Goal: Task Accomplishment & Management: Manage account settings

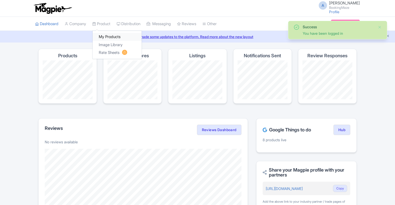
drag, startPoint x: 0, startPoint y: 0, endPoint x: 109, endPoint y: 35, distance: 114.2
click at [109, 35] on link "My Products" at bounding box center [117, 37] width 49 height 8
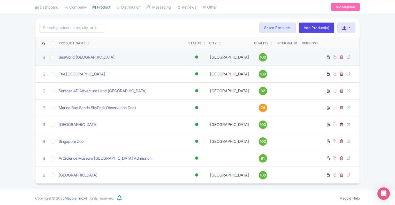
scroll to position [30, 0]
click at [84, 58] on link "SeaWorld [GEOGRAPHIC_DATA]" at bounding box center [87, 58] width 56 height 6
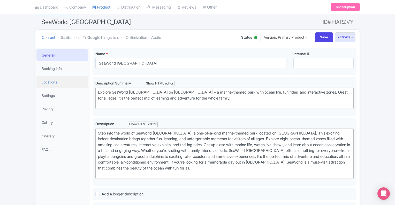
scroll to position [54, 0]
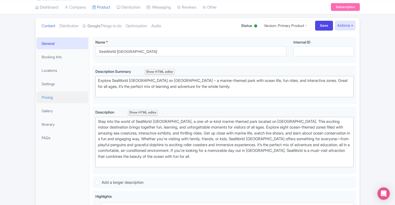
click at [48, 99] on link "Pricing" at bounding box center [62, 97] width 52 height 12
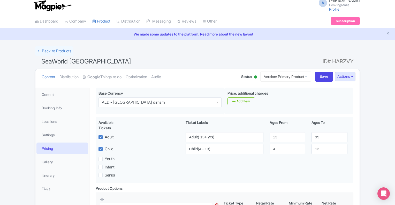
scroll to position [1, 0]
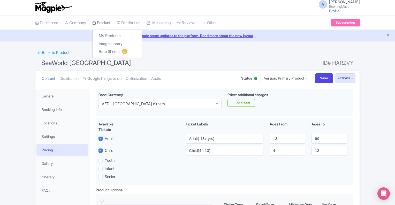
click at [108, 23] on link "Product" at bounding box center [101, 23] width 18 height 14
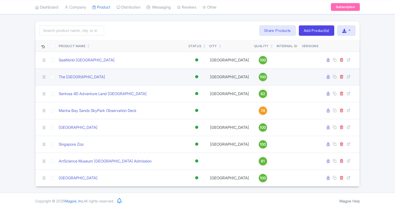
scroll to position [29, 0]
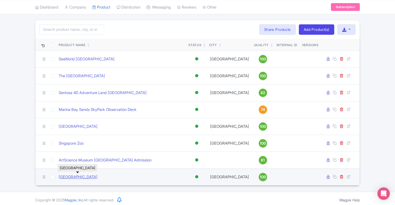
click at [82, 175] on link "Wild Wadi Waterpark" at bounding box center [78, 177] width 39 height 6
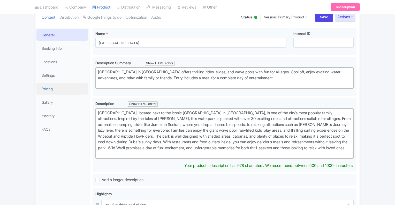
scroll to position [62, 0]
click at [54, 89] on link "Pricing" at bounding box center [62, 89] width 52 height 12
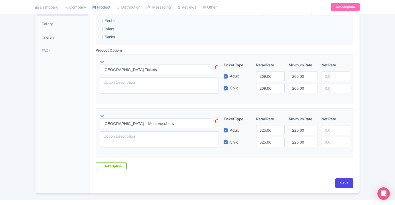
scroll to position [141, 0]
click at [265, 126] on input "325.00" at bounding box center [270, 129] width 28 height 10
type input "358.00"
click at [265, 140] on input "325.00" at bounding box center [270, 141] width 28 height 10
type input "358.00"
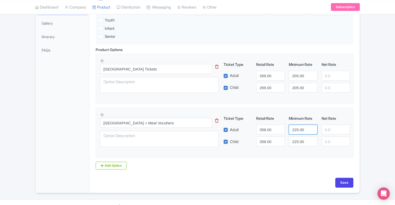
click at [298, 130] on input "225.00" at bounding box center [303, 129] width 28 height 10
type input "250.00"
click at [299, 139] on input "225.00" at bounding box center [303, 141] width 28 height 10
type input "250.00"
click at [344, 183] on input "Save" at bounding box center [344, 182] width 18 height 10
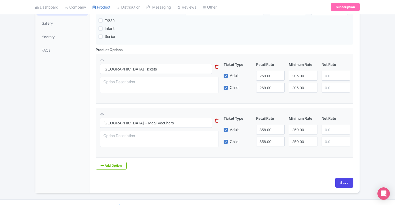
type input "Saving..."
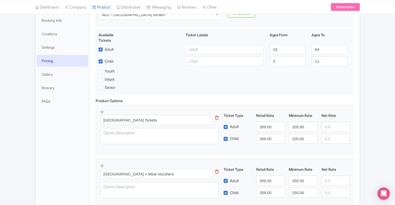
scroll to position [91, 0]
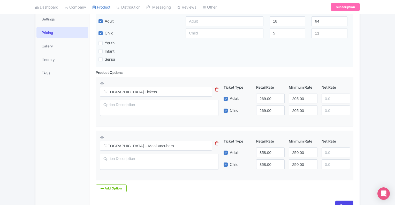
scroll to position [119, 0]
click at [266, 99] on input "269.00" at bounding box center [270, 98] width 28 height 10
type input "205.00"
click at [266, 108] on input "269.00" at bounding box center [270, 110] width 28 height 10
type input "205.00"
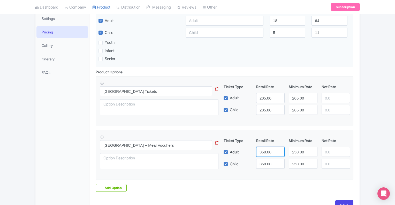
click at [265, 152] on input "358.00" at bounding box center [270, 152] width 28 height 10
type input "250.00"
click at [265, 161] on input "358.00" at bounding box center [270, 164] width 28 height 10
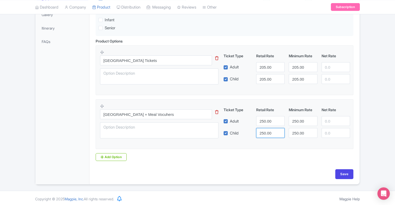
scroll to position [150, 0]
type input "250.00"
click at [344, 172] on input "Save" at bounding box center [344, 174] width 18 height 10
type input "Saving..."
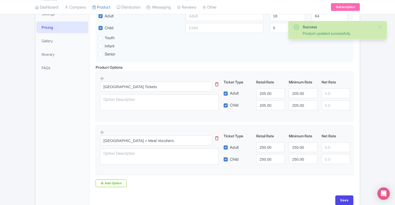
scroll to position [151, 0]
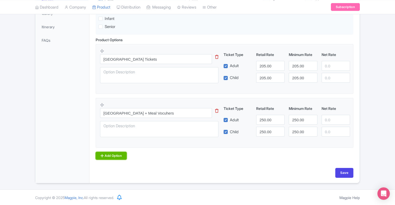
click at [118, 154] on link "Add Option" at bounding box center [111, 156] width 31 height 8
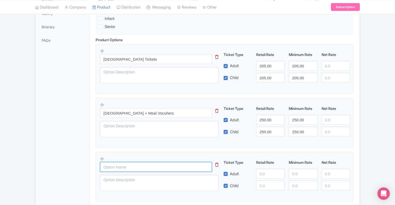
click at [145, 166] on input "text" at bounding box center [156, 167] width 112 height 10
type input "w"
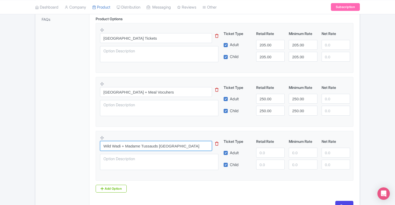
scroll to position [176, 0]
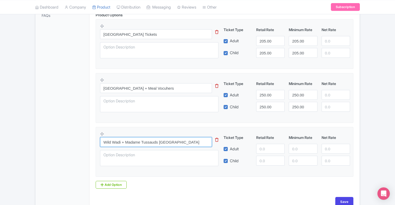
type input "Wild Wadi + Madame Tussauds [GEOGRAPHIC_DATA]"
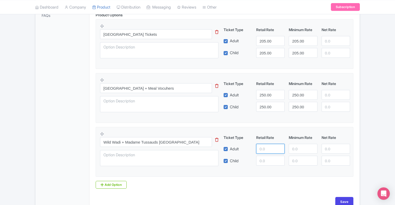
click at [268, 150] on input "number" at bounding box center [270, 149] width 28 height 10
type input "255"
click at [303, 147] on input "number" at bounding box center [303, 149] width 28 height 10
type input "255"
click at [299, 160] on input "number" at bounding box center [303, 160] width 28 height 10
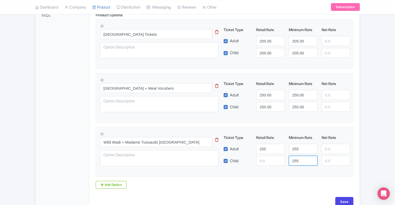
type input "255"
type input "1"
click at [278, 159] on input "1" at bounding box center [270, 160] width 28 height 10
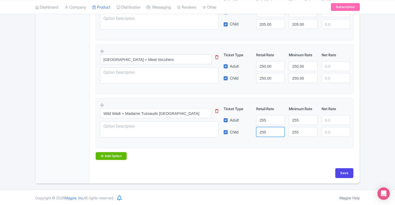
type input "255"
click at [122, 154] on link "Add Option" at bounding box center [111, 156] width 31 height 8
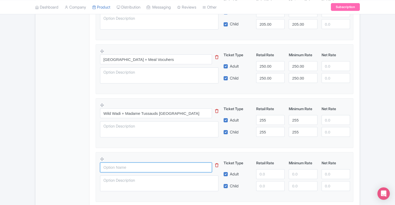
click at [127, 167] on input "text" at bounding box center [156, 167] width 112 height 10
click at [141, 167] on input "Wild Wadi + Miracle garden Dubai" at bounding box center [156, 167] width 112 height 10
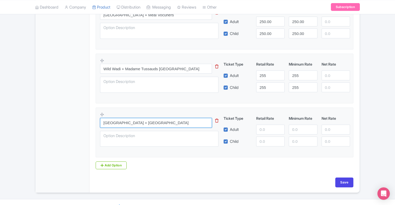
scroll to position [249, 0]
type input "[GEOGRAPHIC_DATA] + [GEOGRAPHIC_DATA]"
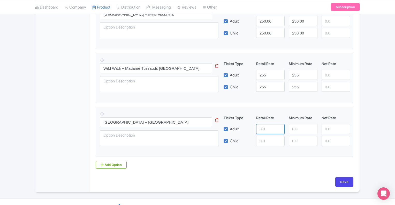
click at [264, 127] on input "number" at bounding box center [270, 129] width 28 height 10
type input "280"
click at [268, 142] on input "number" at bounding box center [270, 141] width 28 height 10
type input "280"
click at [293, 128] on input "number" at bounding box center [303, 129] width 28 height 10
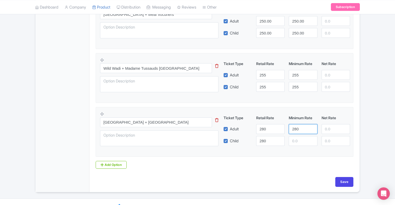
type input "280"
click at [297, 142] on input "number" at bounding box center [303, 141] width 28 height 10
type input "280"
click at [116, 163] on link "Add Option" at bounding box center [111, 165] width 31 height 8
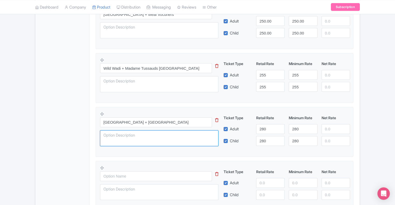
click at [141, 133] on textarea at bounding box center [159, 138] width 118 height 16
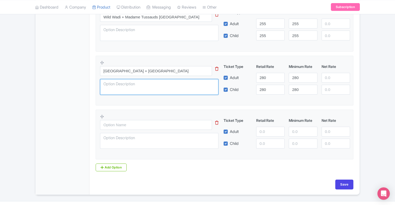
scroll to position [312, 0]
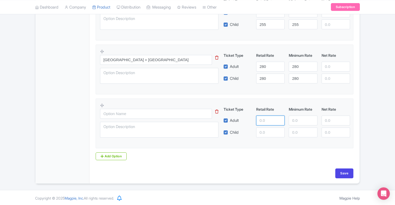
click at [269, 120] on input "number" at bounding box center [270, 120] width 28 height 10
type input "285"
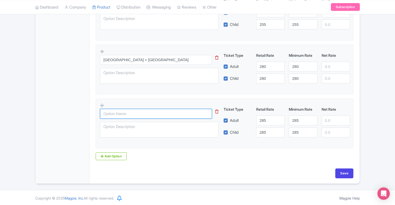
click at [191, 114] on input "text" at bounding box center [156, 114] width 112 height 10
type input "Wild Wadi + AYA Universe"
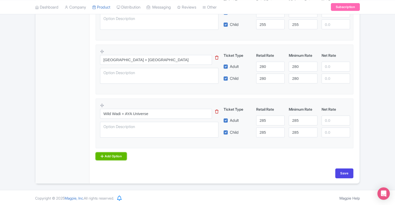
click at [119, 154] on link "Add Option" at bounding box center [111, 156] width 31 height 8
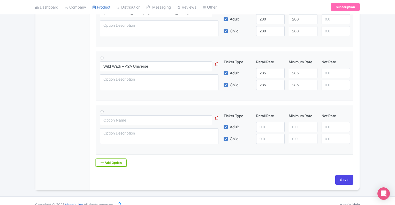
scroll to position [359, 0]
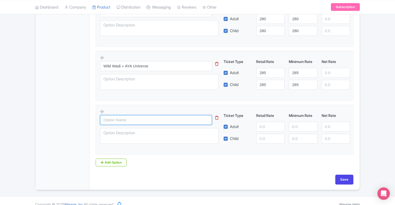
click at [149, 119] on input "text" at bounding box center [156, 120] width 112 height 10
paste input "Wild Wadi +"
type input "Wild Wadi + IMG Worlds Of Adventure"
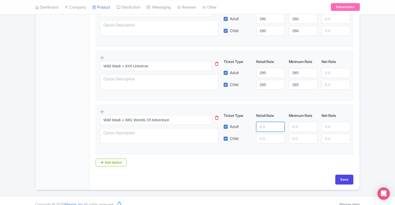
click at [268, 127] on input "number" at bounding box center [270, 127] width 28 height 10
type input "366"
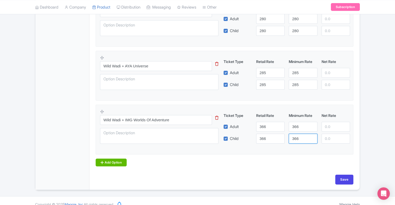
type input "366"
click at [116, 162] on link "Add Option" at bounding box center [111, 162] width 31 height 8
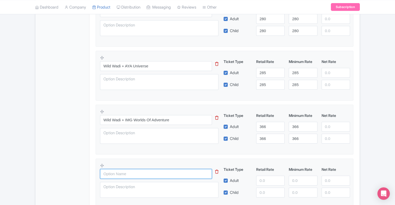
click at [134, 171] on input "text" at bounding box center [156, 174] width 112 height 10
type input "W"
paste input "Wild Wadi +"
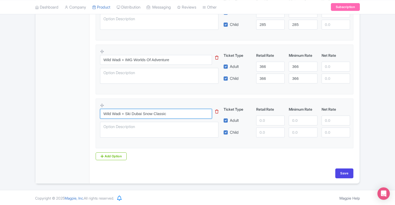
type input "Wild Wadi + Ski Dubai Snow Classic"
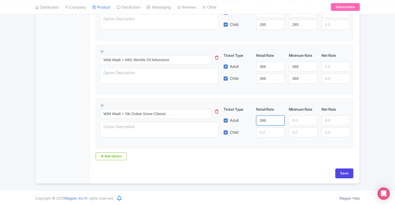
type input "399"
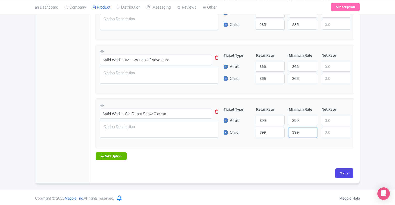
type input "399"
click at [117, 155] on link "Add Option" at bounding box center [111, 156] width 31 height 8
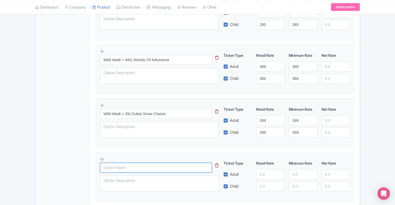
click at [125, 168] on input "text" at bounding box center [156, 167] width 112 height 10
paste input "Wild Wadi +"
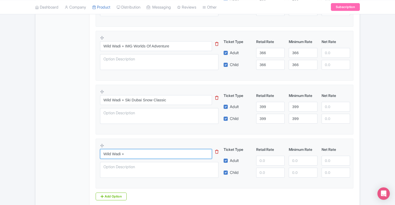
scroll to position [438, 0]
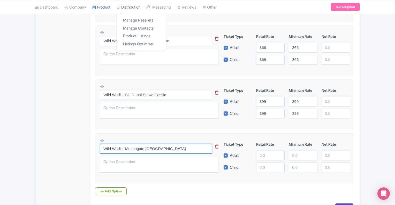
type input "Wild Wadi + Motiongate [GEOGRAPHIC_DATA]"
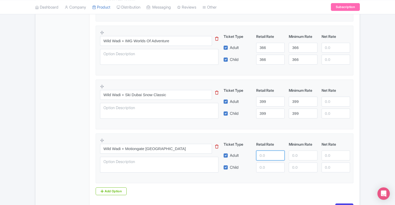
click at [269, 153] on input "number" at bounding box center [270, 155] width 28 height 10
type input "425"
click at [304, 164] on input "number" at bounding box center [303, 167] width 28 height 10
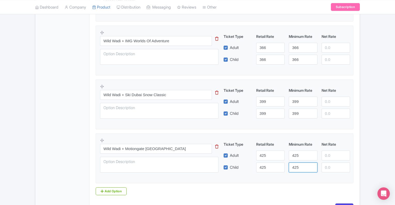
type input "425"
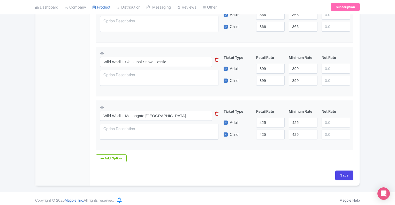
scroll to position [473, 0]
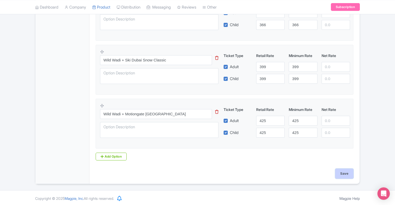
click at [348, 174] on input "Save" at bounding box center [344, 173] width 18 height 10
type input "Saving..."
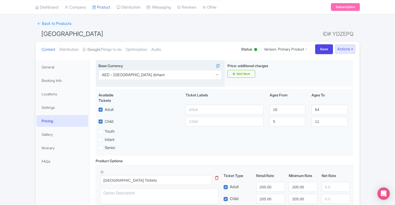
scroll to position [31, 0]
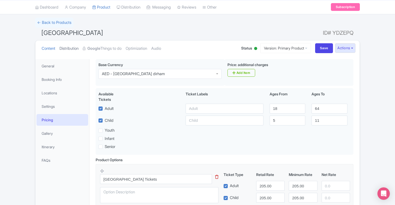
click at [75, 50] on link "Distribution" at bounding box center [68, 48] width 19 height 16
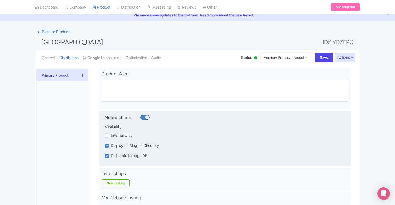
scroll to position [18, 0]
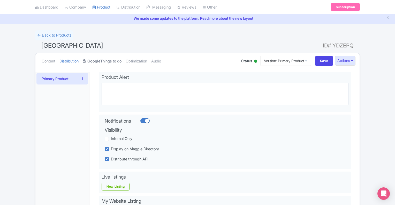
click at [112, 64] on link "Google Things to do" at bounding box center [102, 61] width 39 height 16
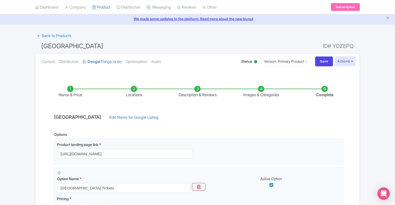
scroll to position [0, 0]
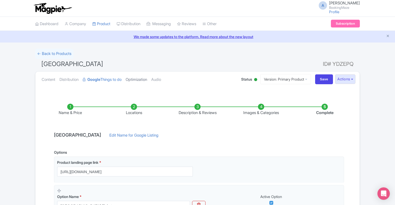
click at [146, 80] on link "Optimization" at bounding box center [136, 79] width 21 height 16
